Goal: Book appointment/travel/reservation

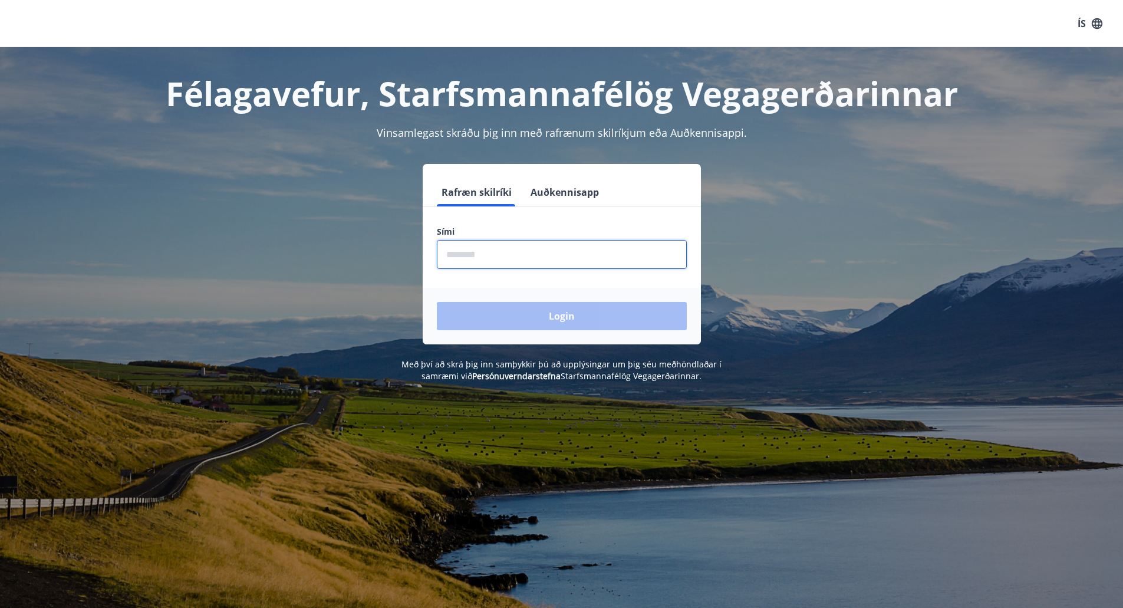
click at [481, 256] on input "phone" at bounding box center [562, 254] width 250 height 29
type input "********"
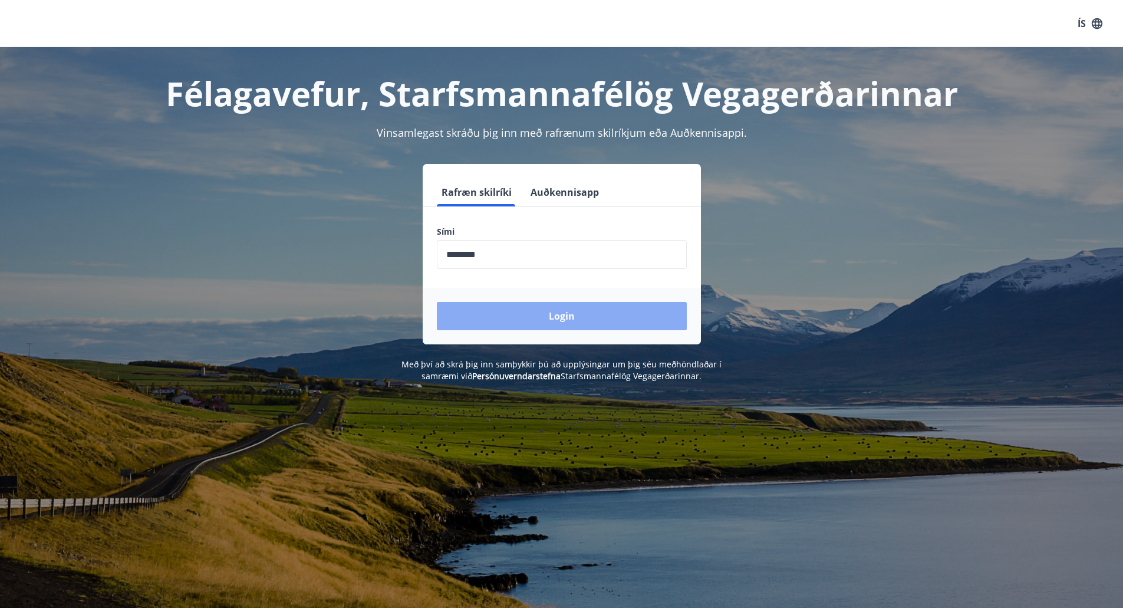
click at [517, 311] on button "Login" at bounding box center [562, 316] width 250 height 28
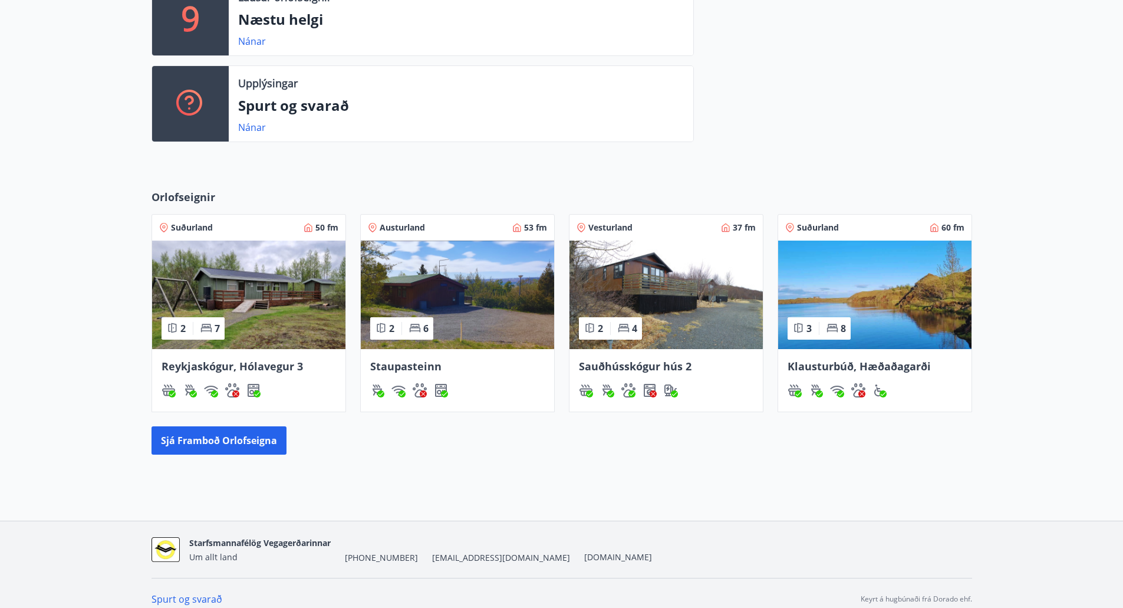
scroll to position [364, 0]
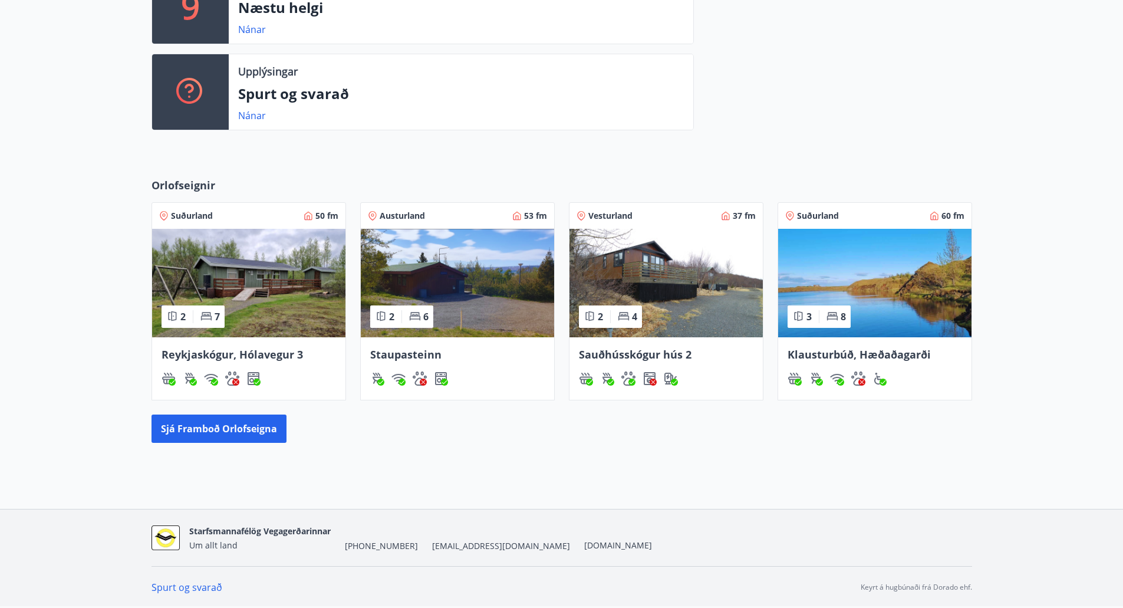
click at [842, 247] on img at bounding box center [874, 283] width 193 height 108
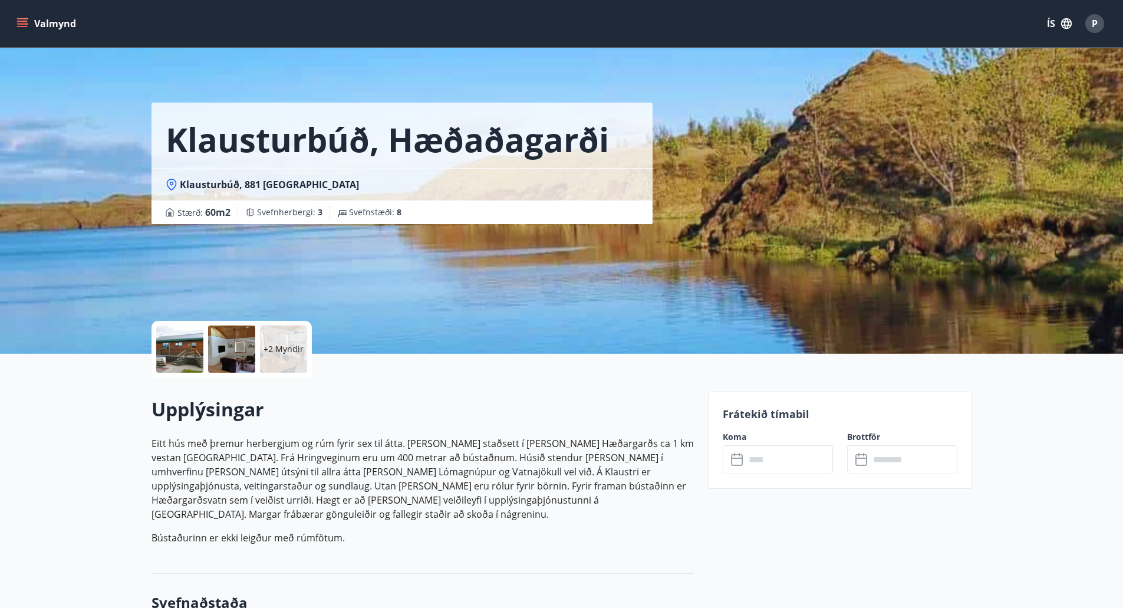
click at [738, 462] on icon at bounding box center [738, 460] width 14 height 14
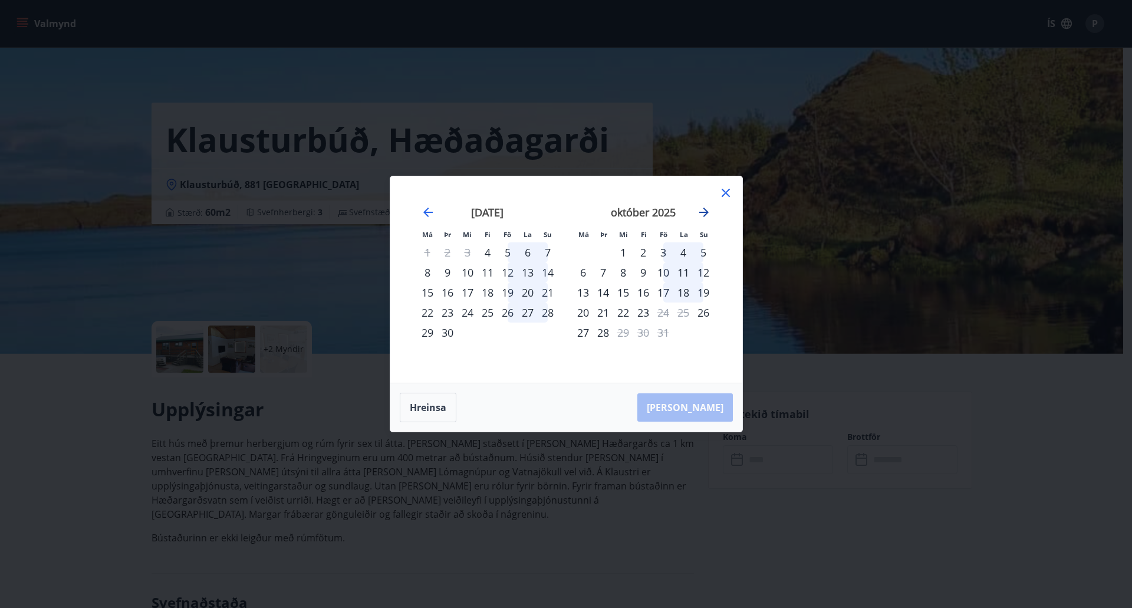
click at [701, 211] on icon "Move forward to switch to the next month." at bounding box center [704, 212] width 14 height 14
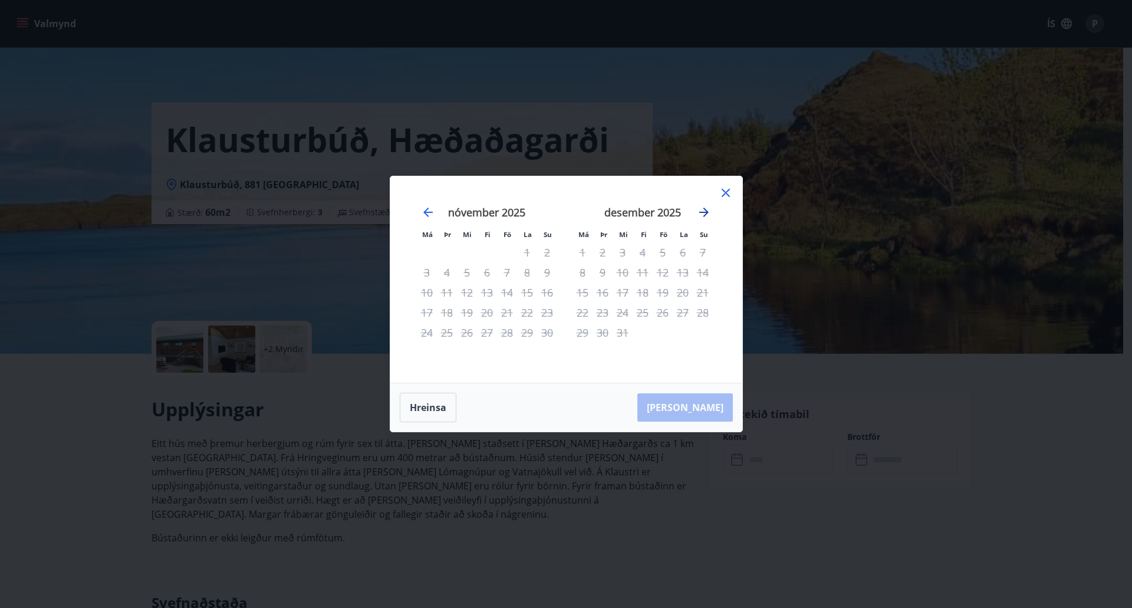
click at [701, 211] on icon "Move forward to switch to the next month." at bounding box center [704, 212] width 14 height 14
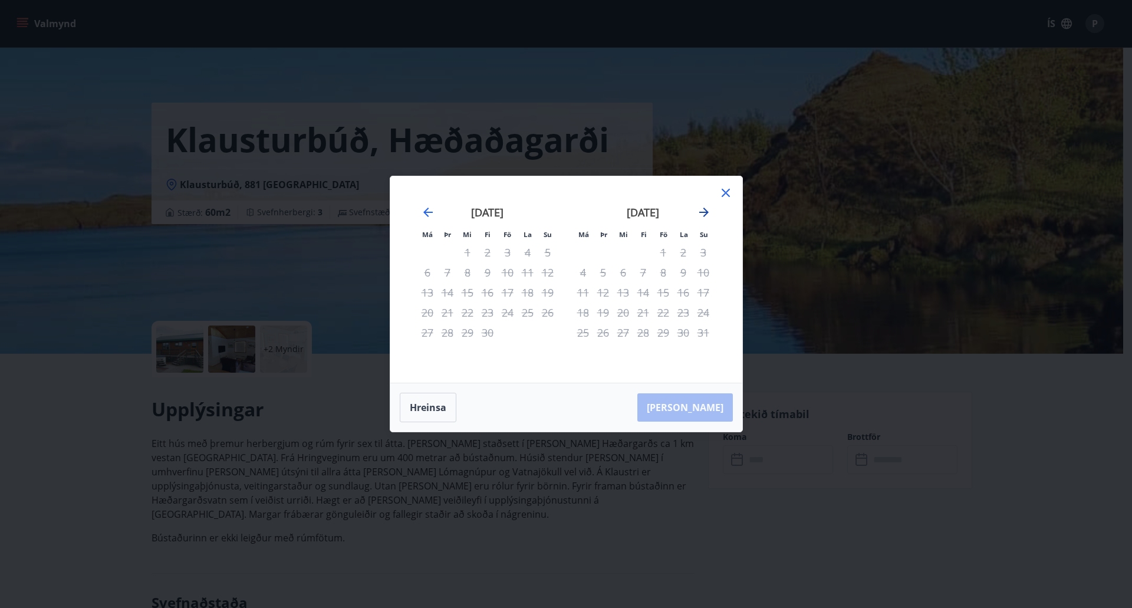
click at [701, 211] on icon "Move forward to switch to the next month." at bounding box center [704, 212] width 14 height 14
click at [511, 293] on div "15" at bounding box center [508, 292] width 20 height 20
click at [427, 215] on icon "Move backward to switch to the previous month." at bounding box center [427, 212] width 9 height 9
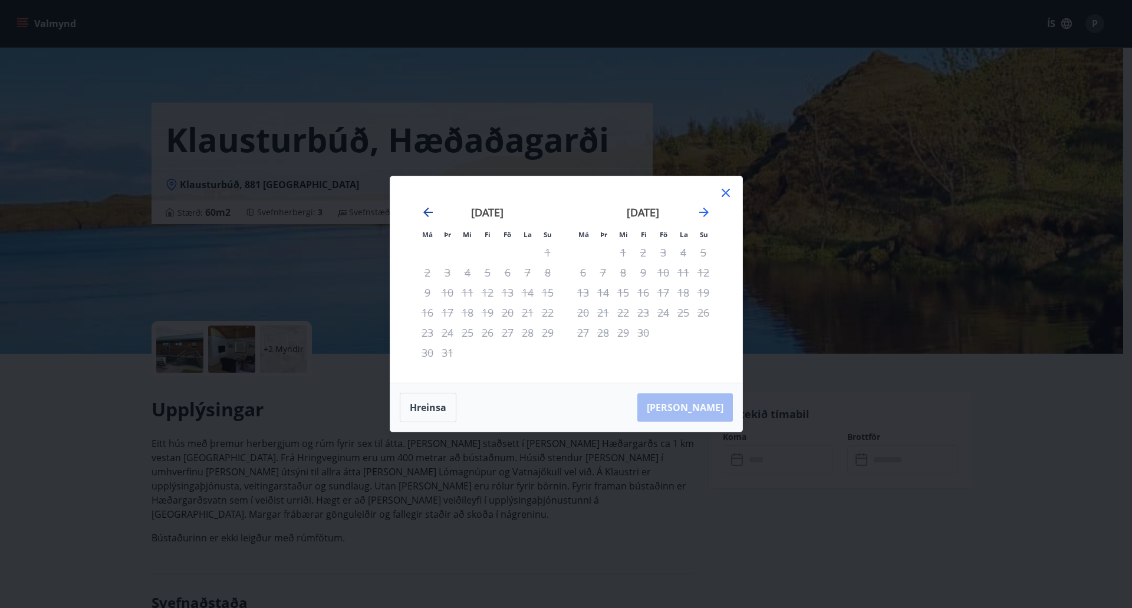
click at [427, 215] on icon "Move backward to switch to the previous month." at bounding box center [427, 212] width 9 height 9
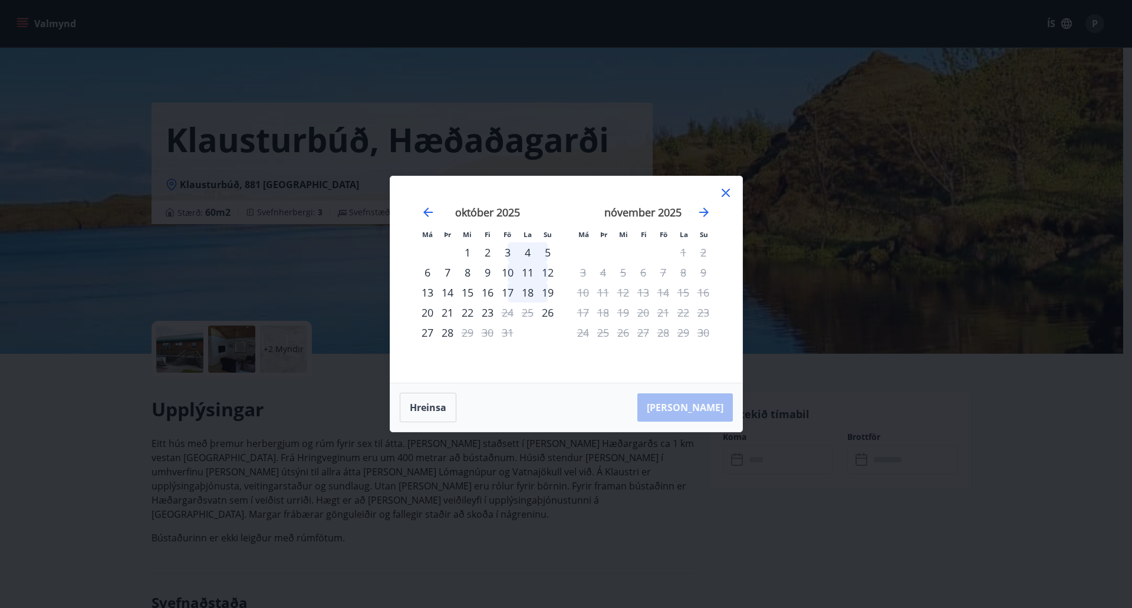
click at [726, 193] on icon at bounding box center [726, 193] width 8 height 8
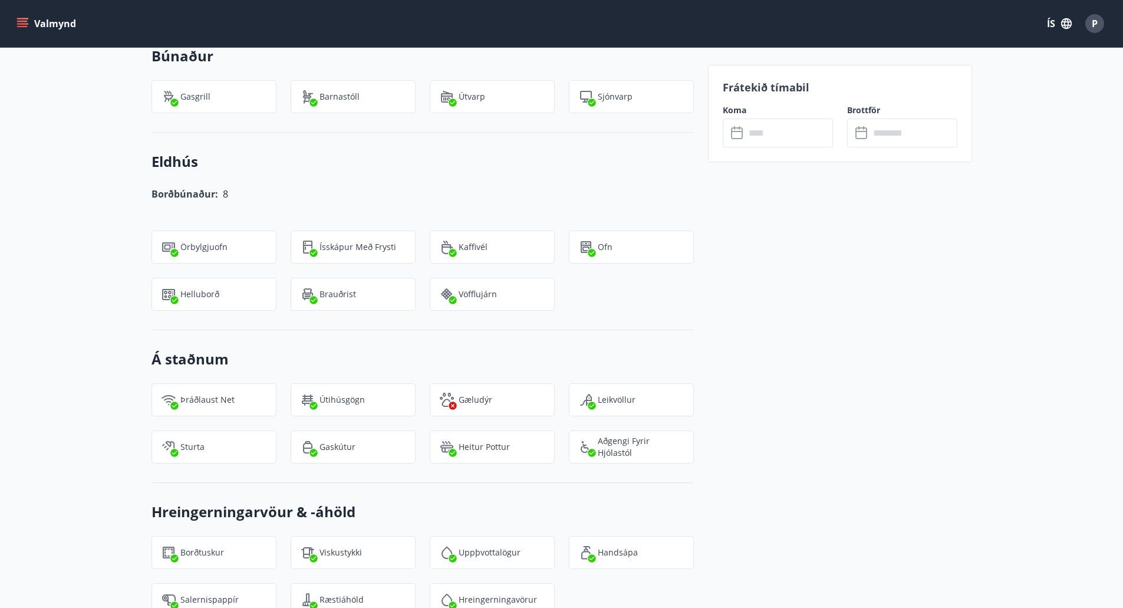
scroll to position [1179, 0]
